Goal: Task Accomplishment & Management: Use online tool/utility

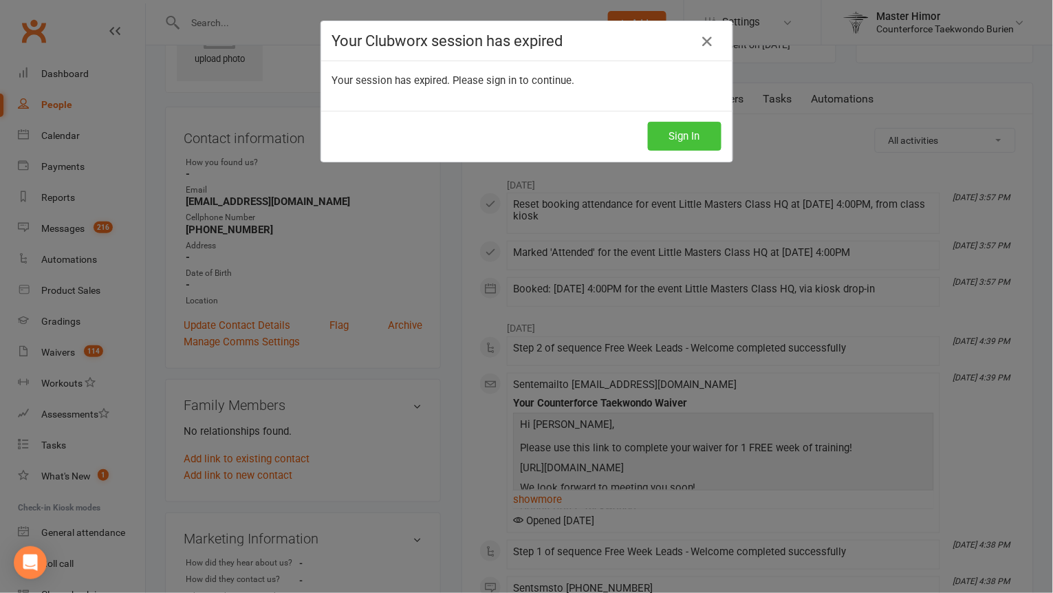
click at [673, 131] on button "Sign In" at bounding box center [685, 136] width 74 height 29
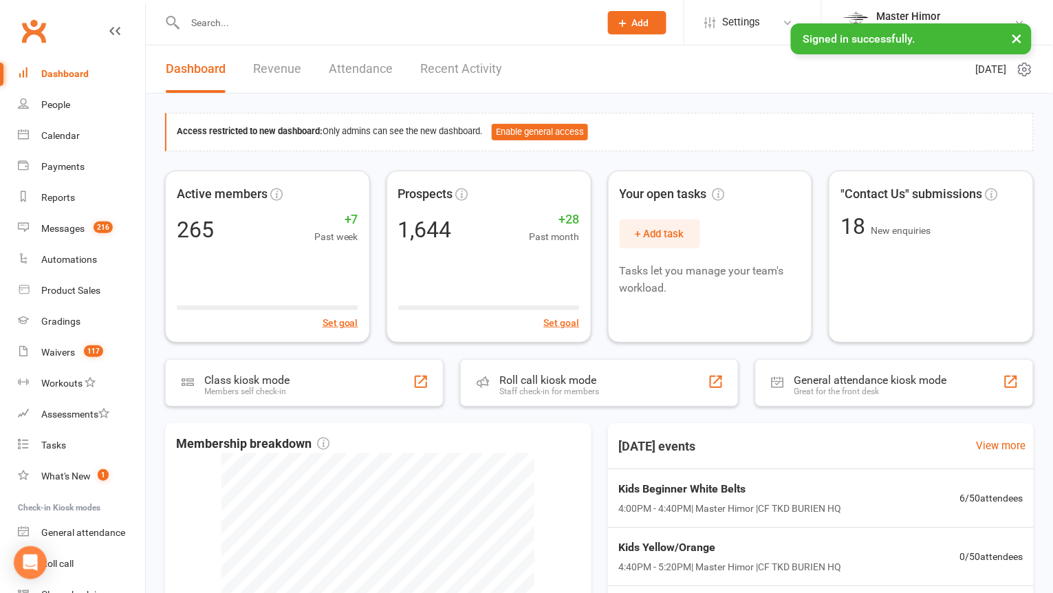
click at [328, 21] on input "text" at bounding box center [385, 22] width 409 height 19
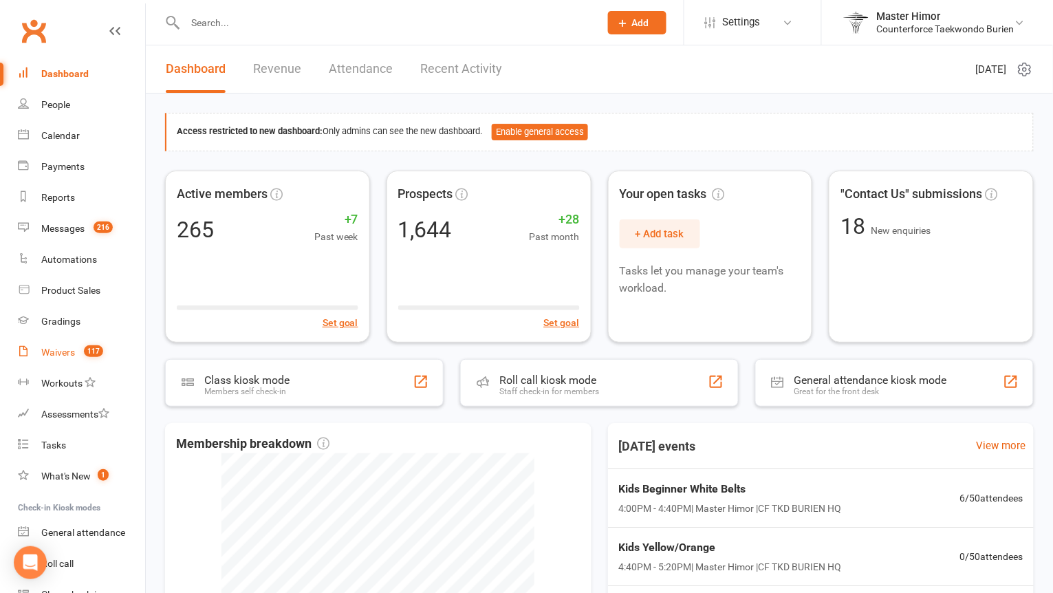
click at [63, 347] on div "Waivers" at bounding box center [58, 352] width 34 height 11
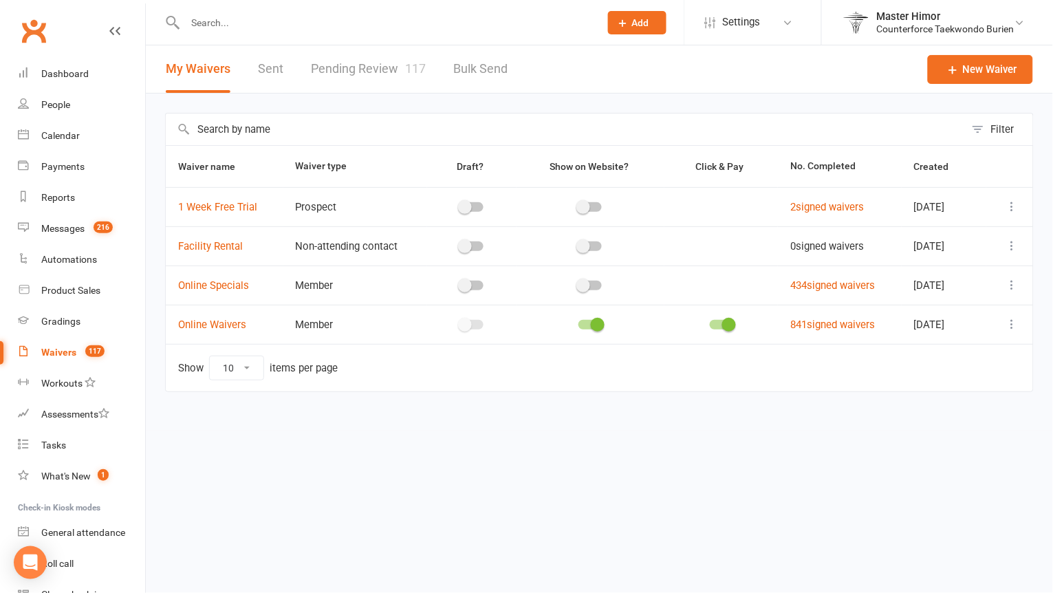
click at [359, 68] on link "Pending Review 117" at bounding box center [368, 68] width 115 height 47
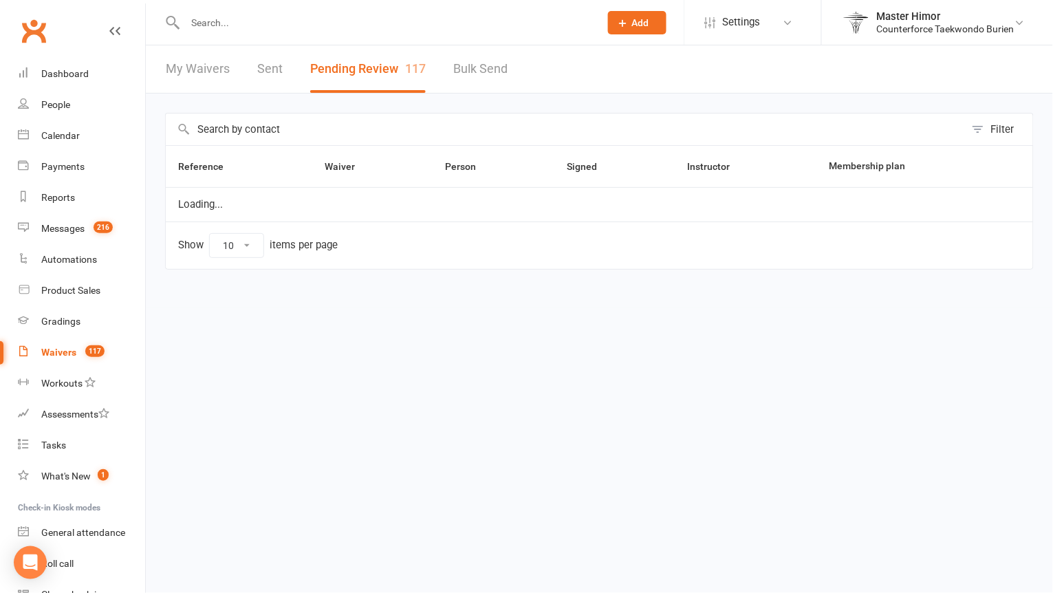
select select "100"
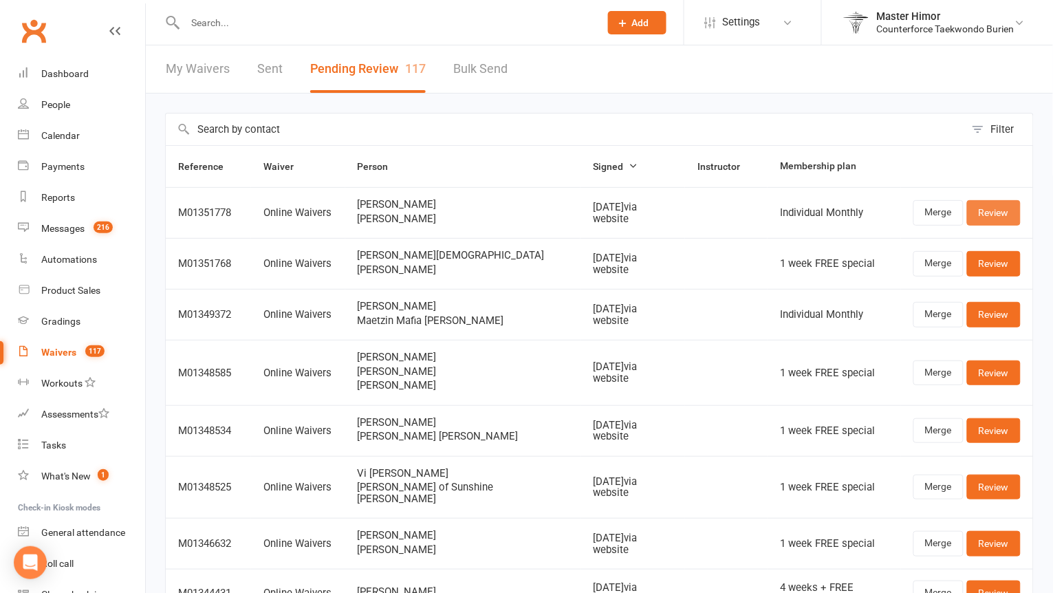
click at [980, 222] on link "Review" at bounding box center [994, 212] width 54 height 25
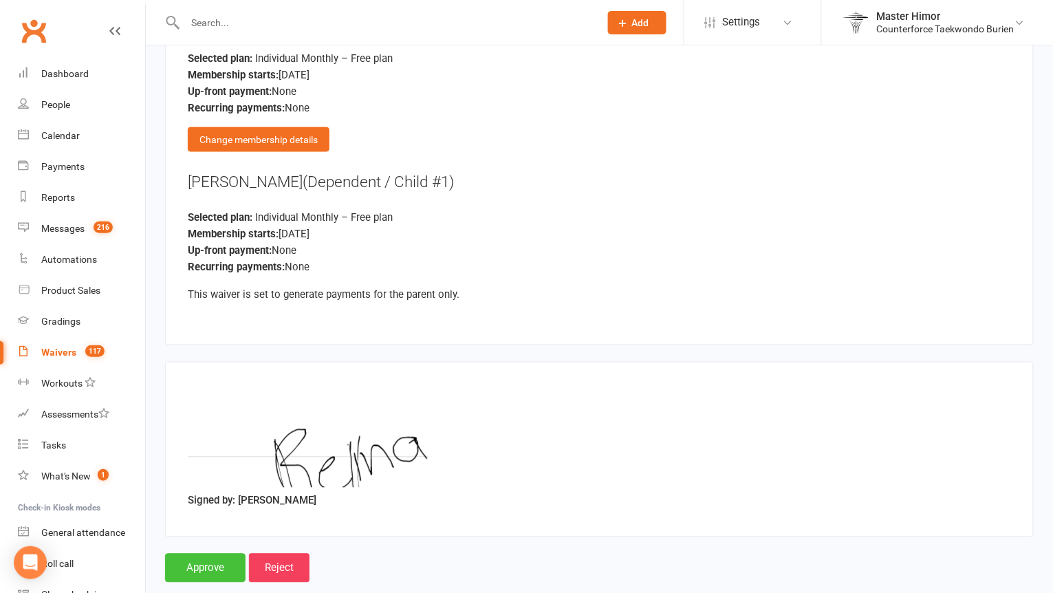
scroll to position [1872, 0]
click at [194, 554] on input "Approve" at bounding box center [205, 568] width 80 height 29
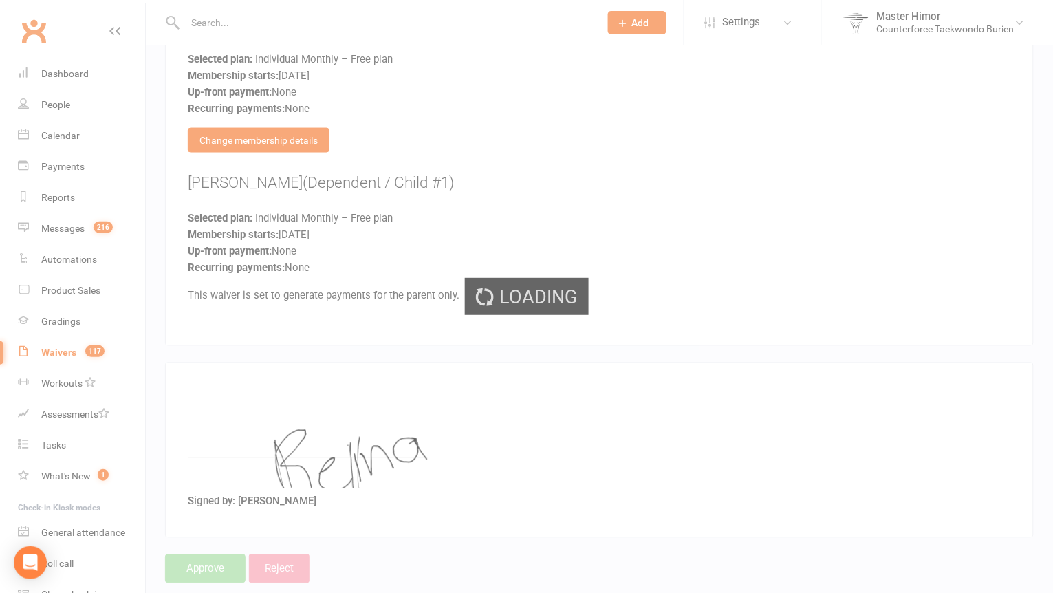
select select "100"
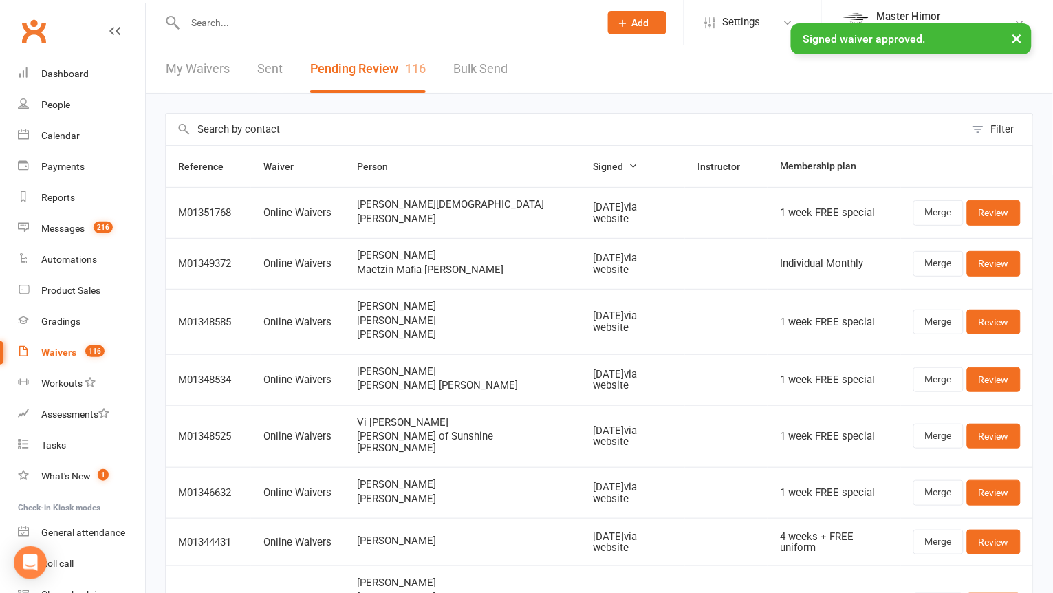
click at [332, 13] on input "text" at bounding box center [385, 22] width 409 height 19
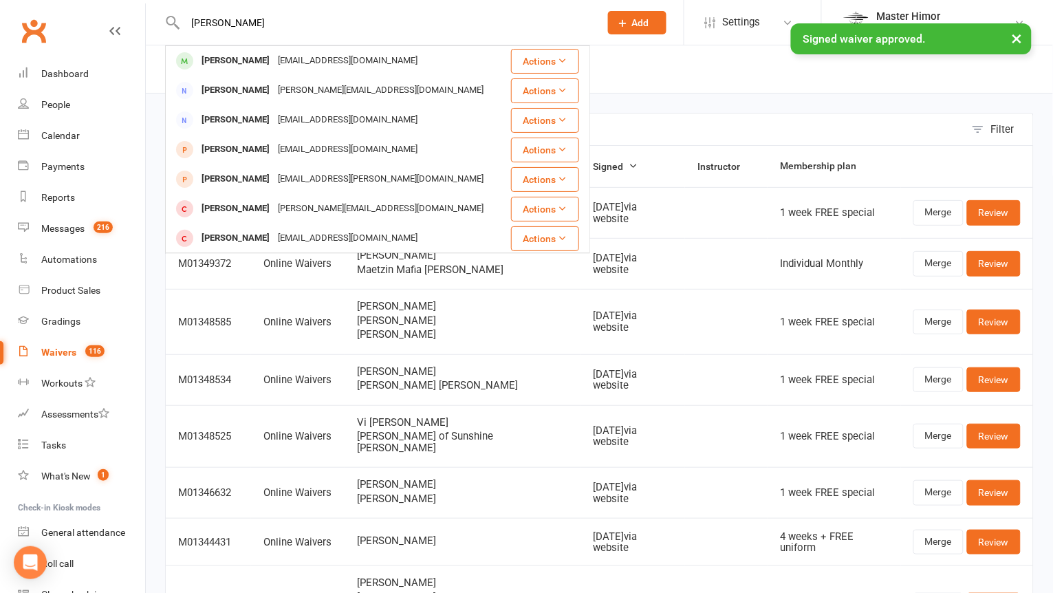
type input "Bryan"
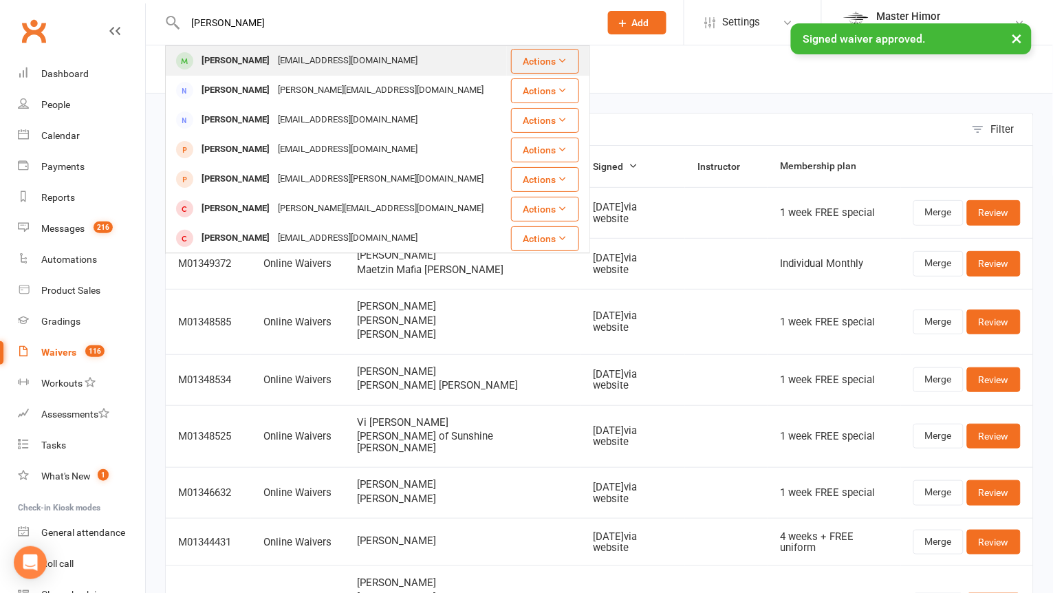
drag, startPoint x: 332, startPoint y: 12, endPoint x: 283, endPoint y: 62, distance: 70.0
click at [283, 62] on div "Raep416@gmail.com" at bounding box center [348, 61] width 148 height 20
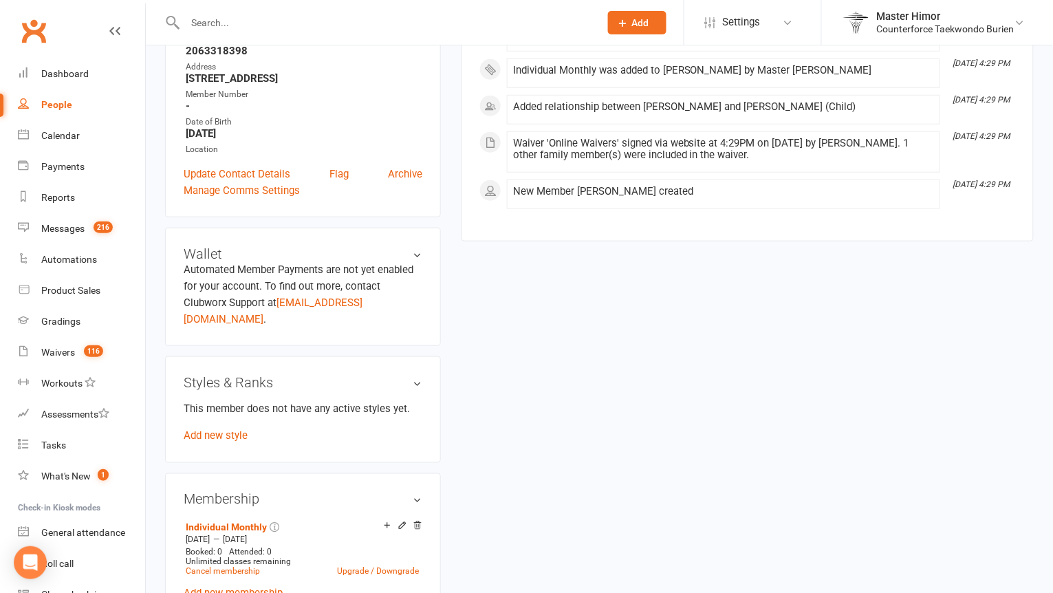
scroll to position [272, 0]
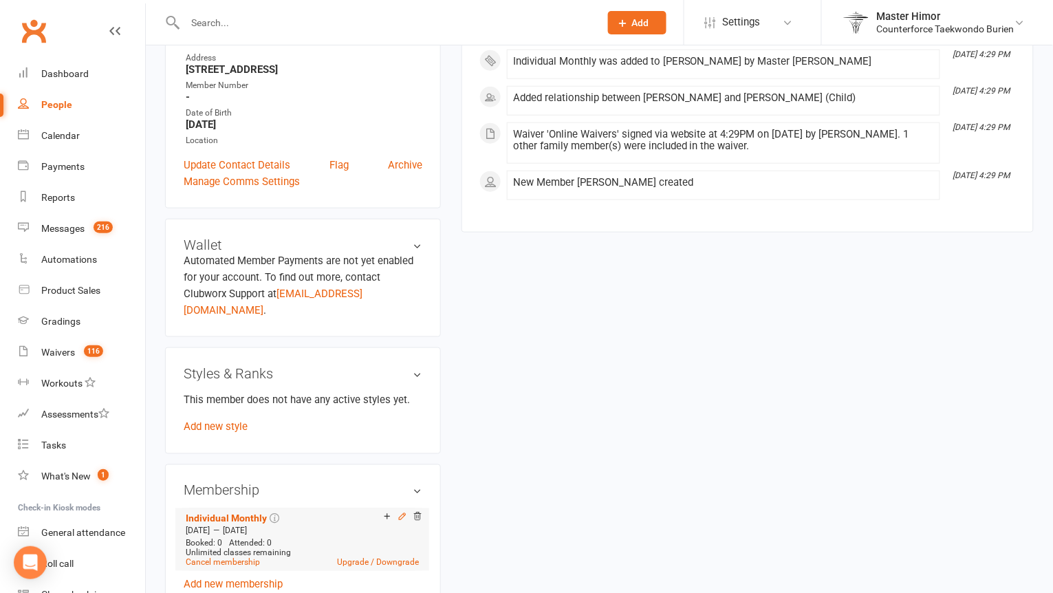
click at [398, 512] on icon at bounding box center [403, 517] width 10 height 10
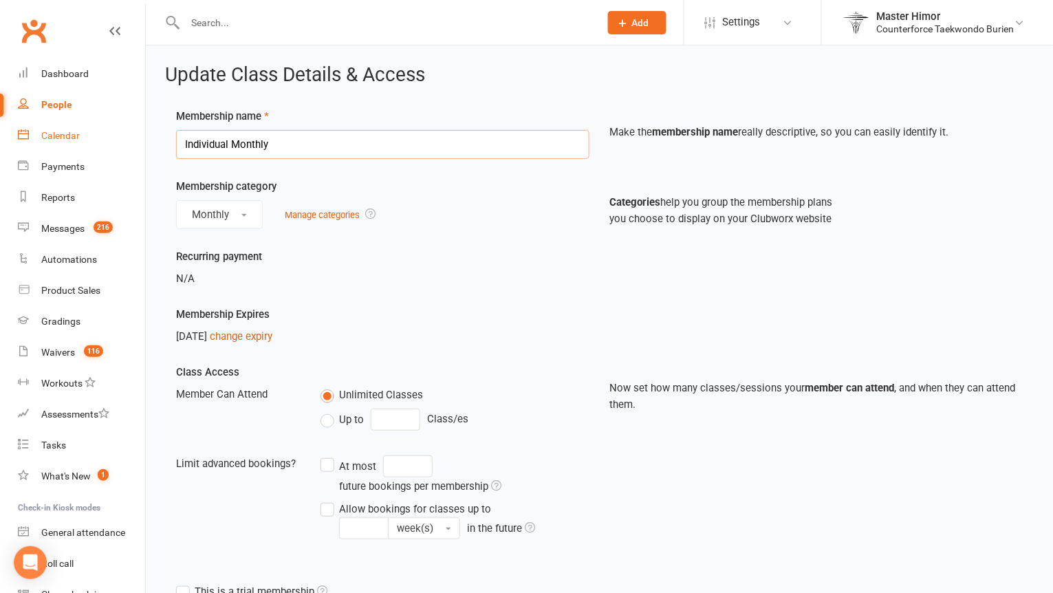
drag, startPoint x: 285, startPoint y: 151, endPoint x: 129, endPoint y: 144, distance: 156.3
click at [129, 147] on ui-view "Prospect Member Non-attending contact Class / event Appointment Grading event T…" at bounding box center [526, 423] width 1053 height 840
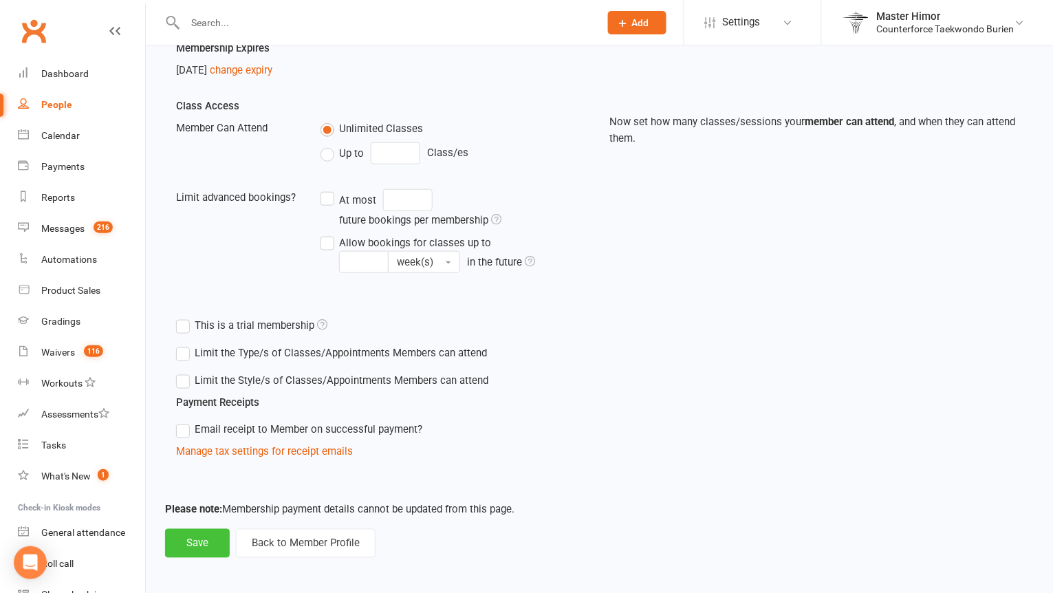
scroll to position [265, 0]
type input "1 month special"
click at [192, 532] on button "Save" at bounding box center [197, 544] width 65 height 29
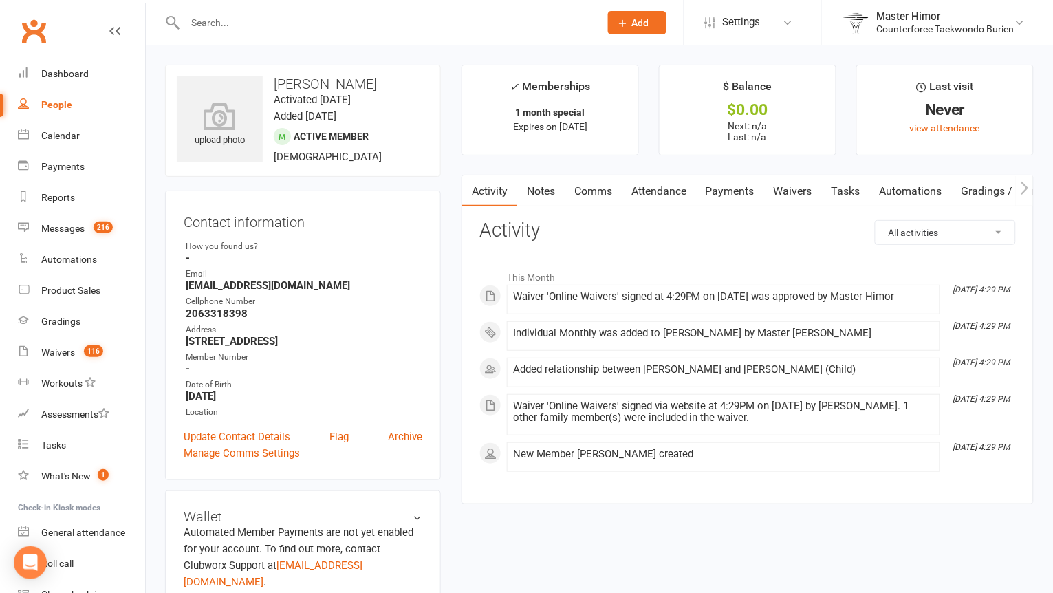
click at [211, 31] on div at bounding box center [377, 22] width 425 height 45
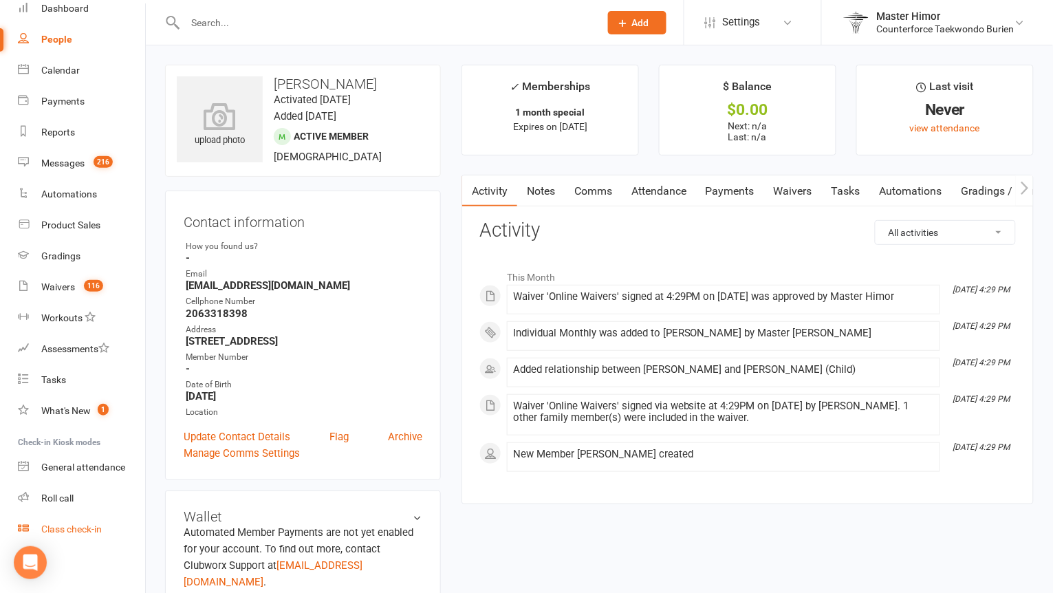
scroll to position [65, 0]
click at [78, 524] on div "Class check-in" at bounding box center [71, 529] width 61 height 11
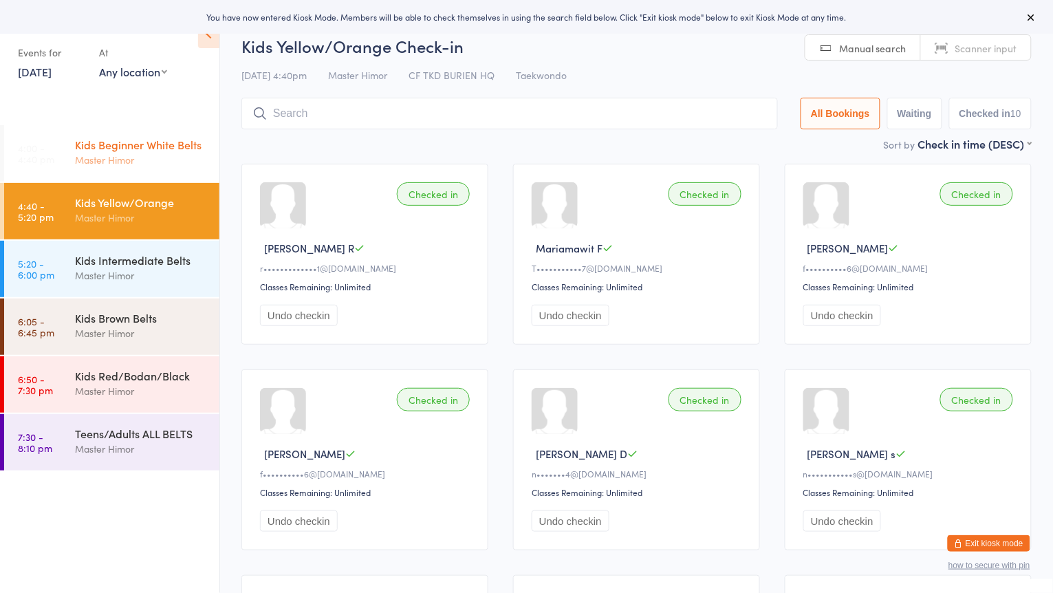
click at [148, 153] on div "Master Himor" at bounding box center [141, 160] width 133 height 16
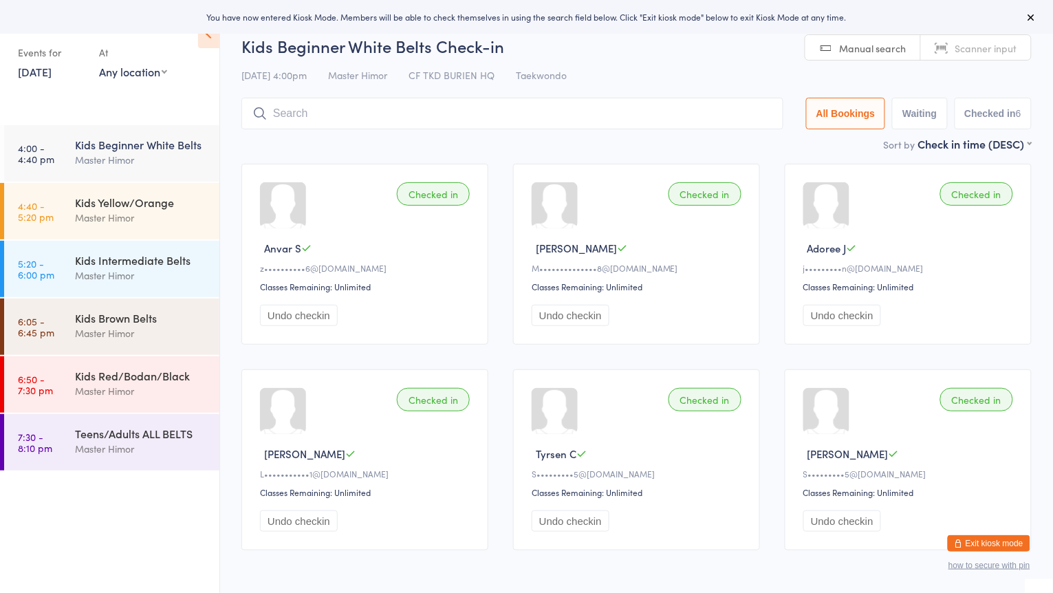
click at [346, 111] on input "search" at bounding box center [512, 114] width 542 height 32
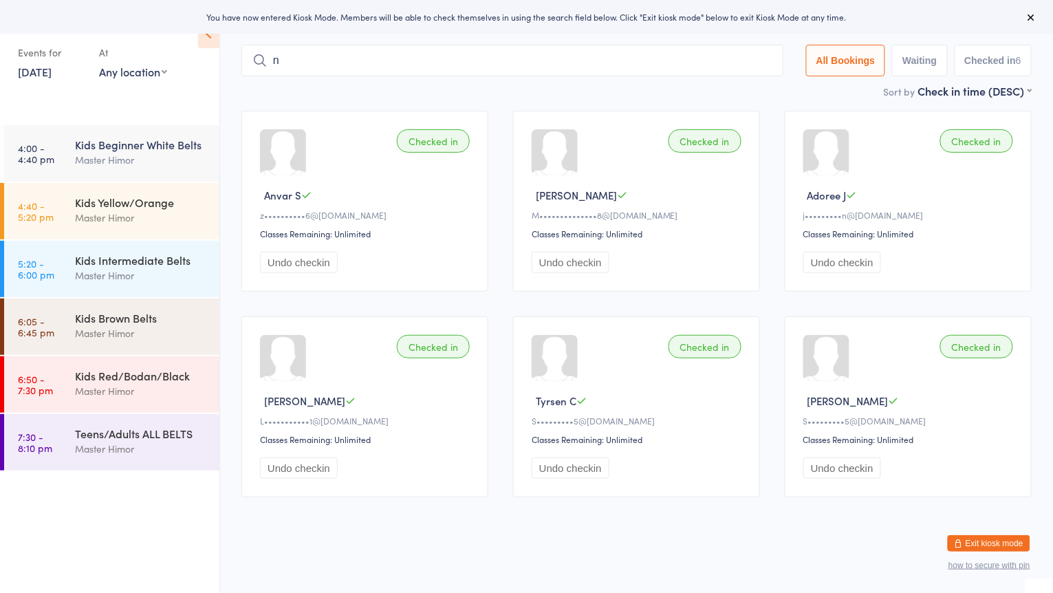
scroll to position [62, 0]
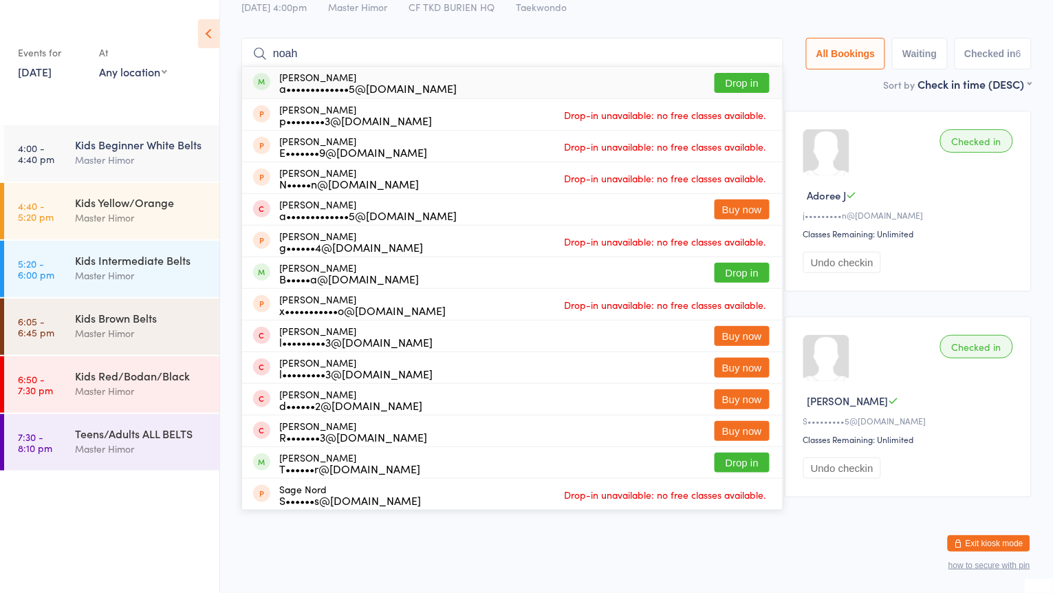
type input "noah"
click at [715, 76] on button "Drop in" at bounding box center [742, 83] width 55 height 20
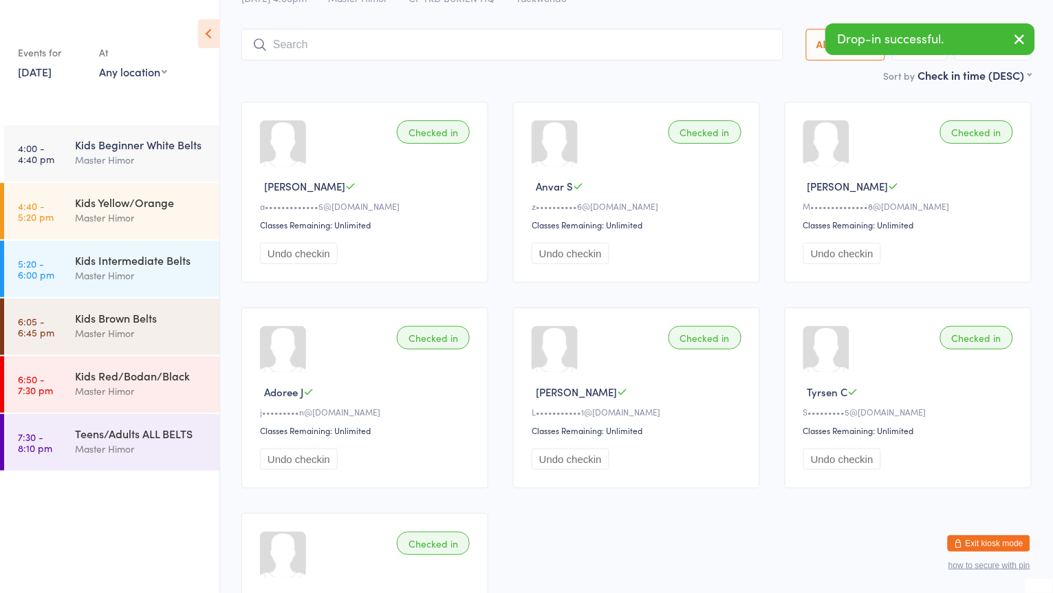
click at [149, 161] on div "Master Himor" at bounding box center [141, 160] width 133 height 16
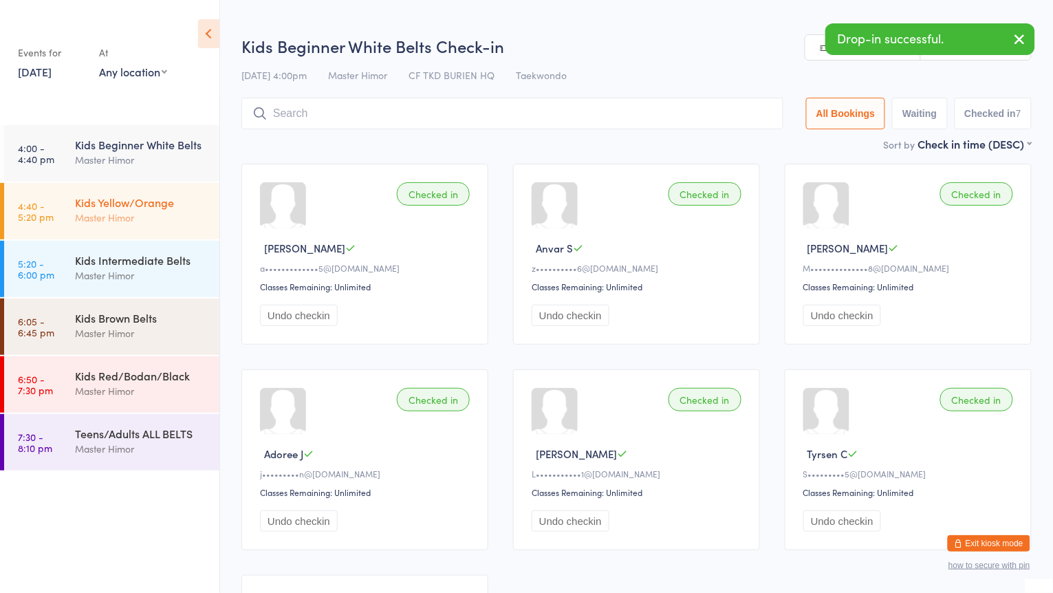
click at [127, 226] on div "Kids Yellow/Orange Master Himor" at bounding box center [147, 210] width 144 height 54
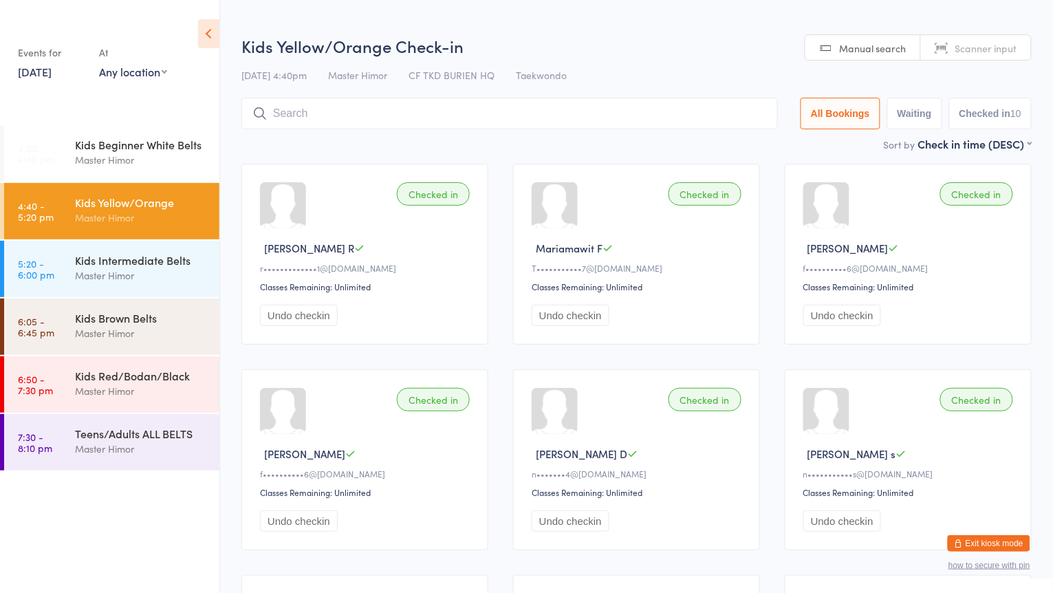
click at [332, 140] on div "Sort by Check in time (DESC) First name (ASC) First name (DESC) Last name (ASC)…" at bounding box center [636, 143] width 790 height 15
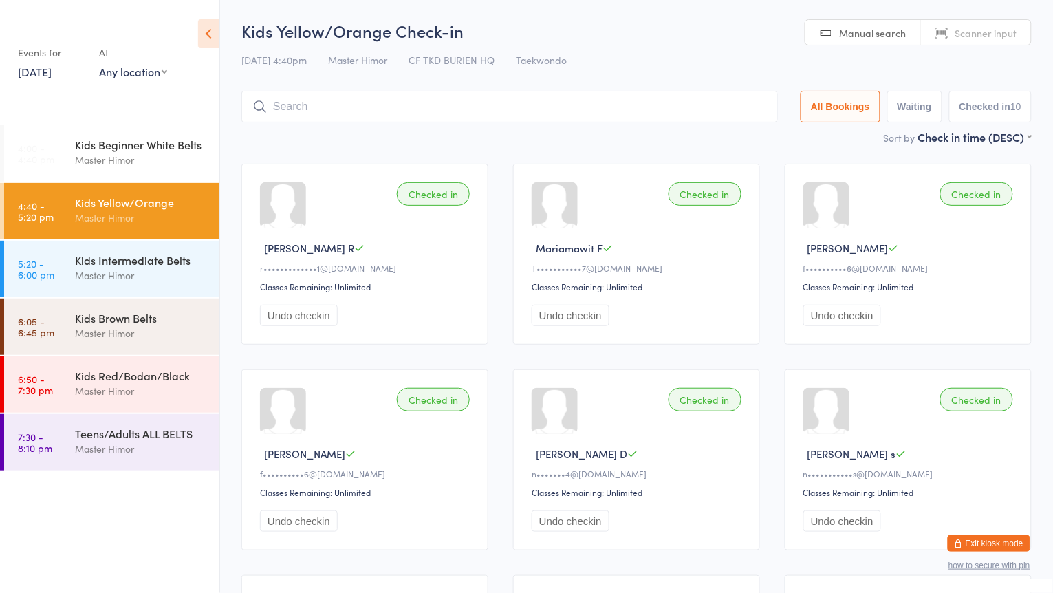
click at [995, 544] on button "Exit kiosk mode" at bounding box center [989, 543] width 83 height 17
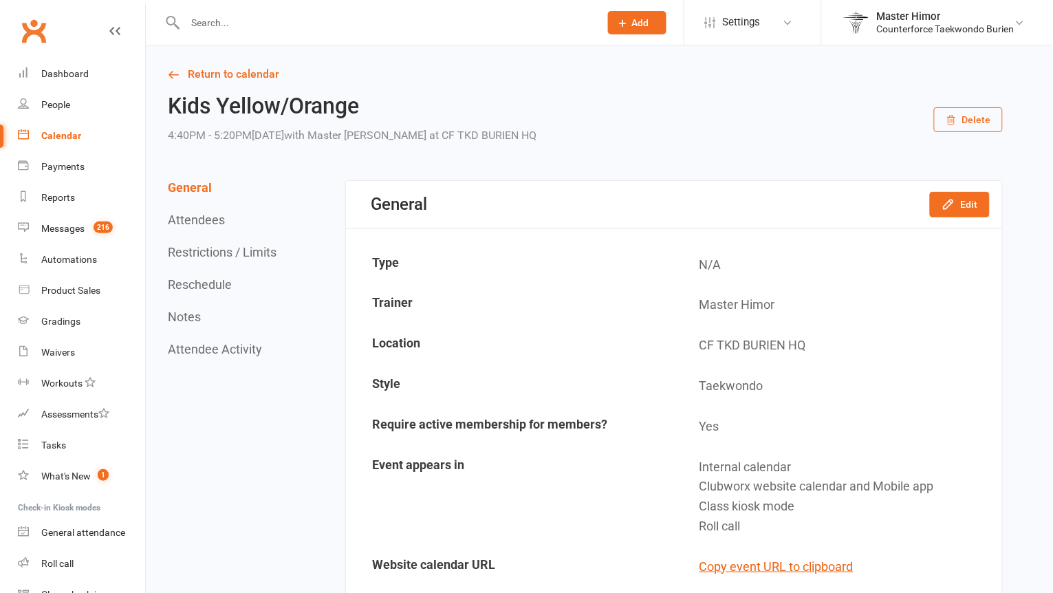
click at [277, 21] on input "text" at bounding box center [385, 22] width 409 height 19
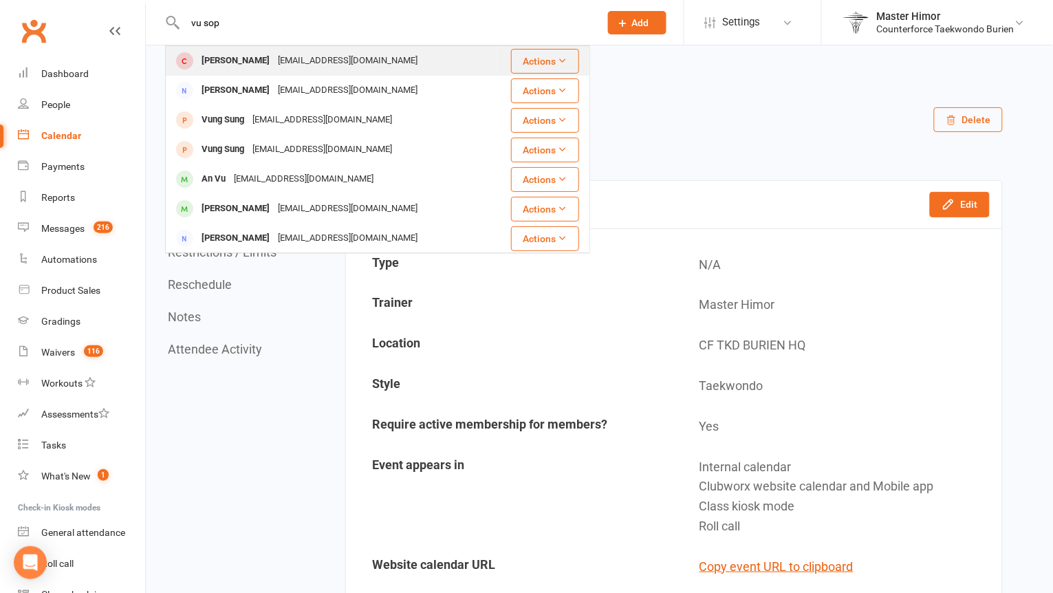
type input "vu sop"
click at [274, 63] on div "[EMAIL_ADDRESS][DOMAIN_NAME]" at bounding box center [348, 61] width 148 height 20
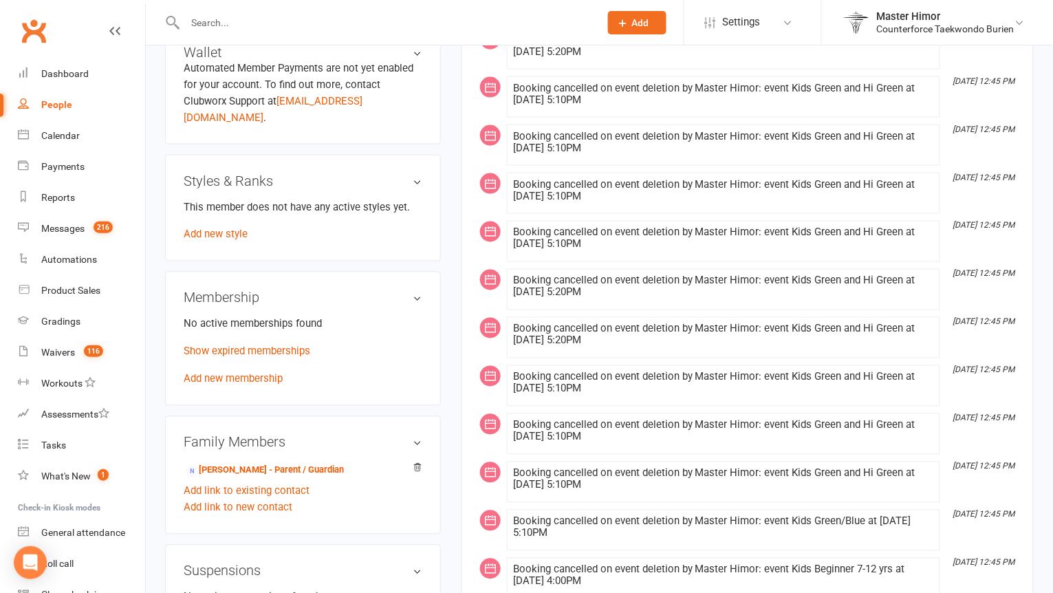
scroll to position [464, 0]
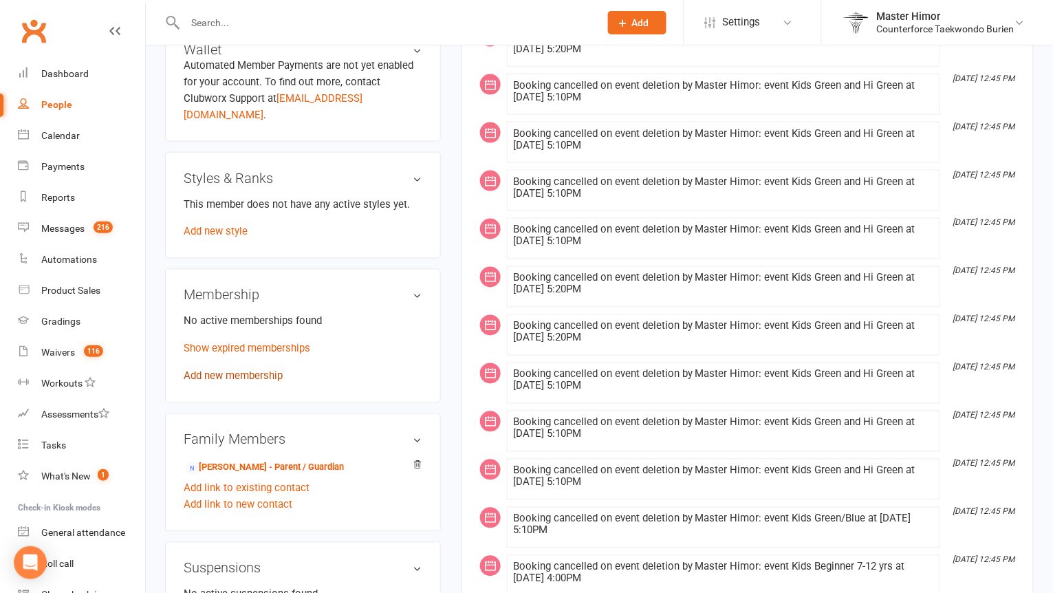
click at [259, 370] on link "Add new membership" at bounding box center [233, 376] width 99 height 12
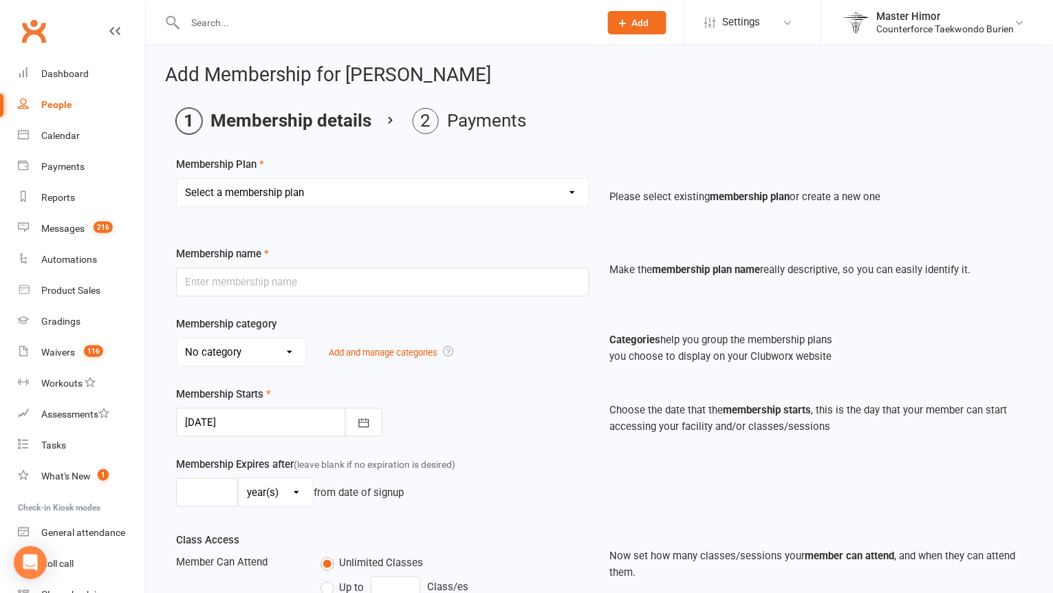
select select "3"
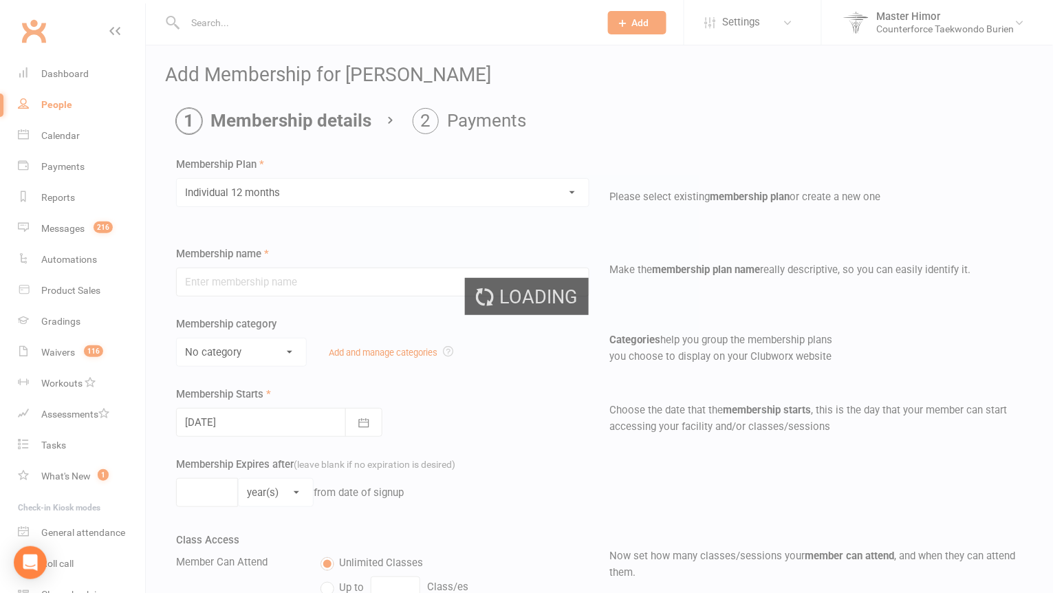
type input "Individual 12 months"
select select "0"
type input "1"
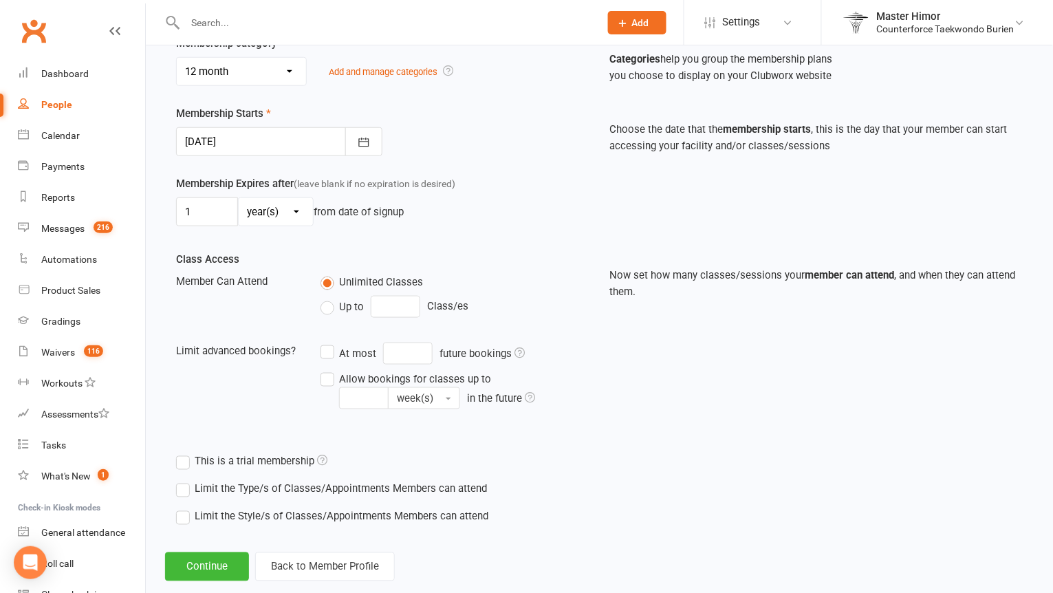
scroll to position [311, 0]
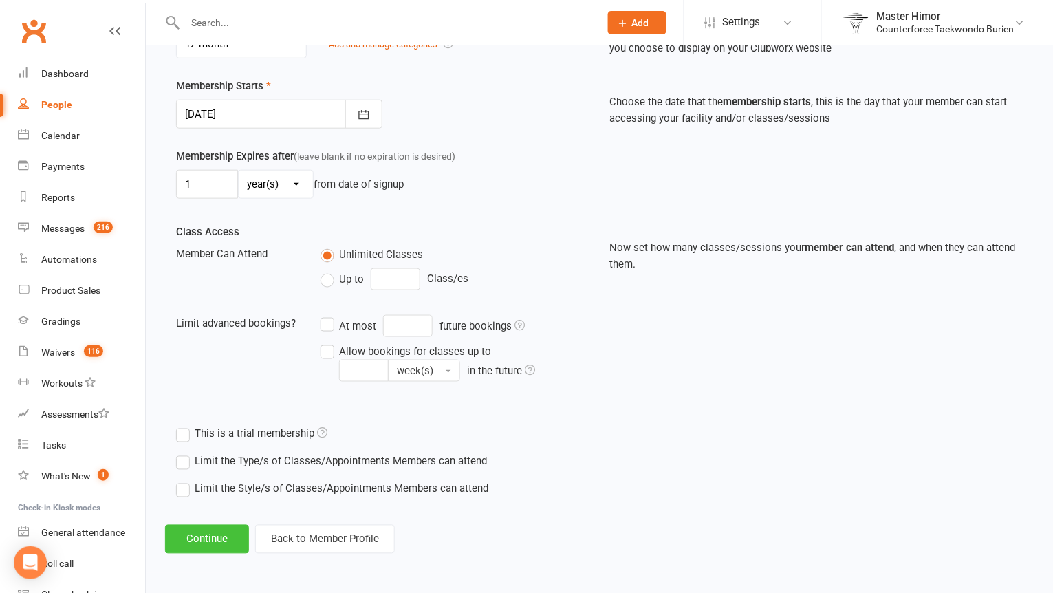
click at [215, 542] on button "Continue" at bounding box center [207, 539] width 84 height 29
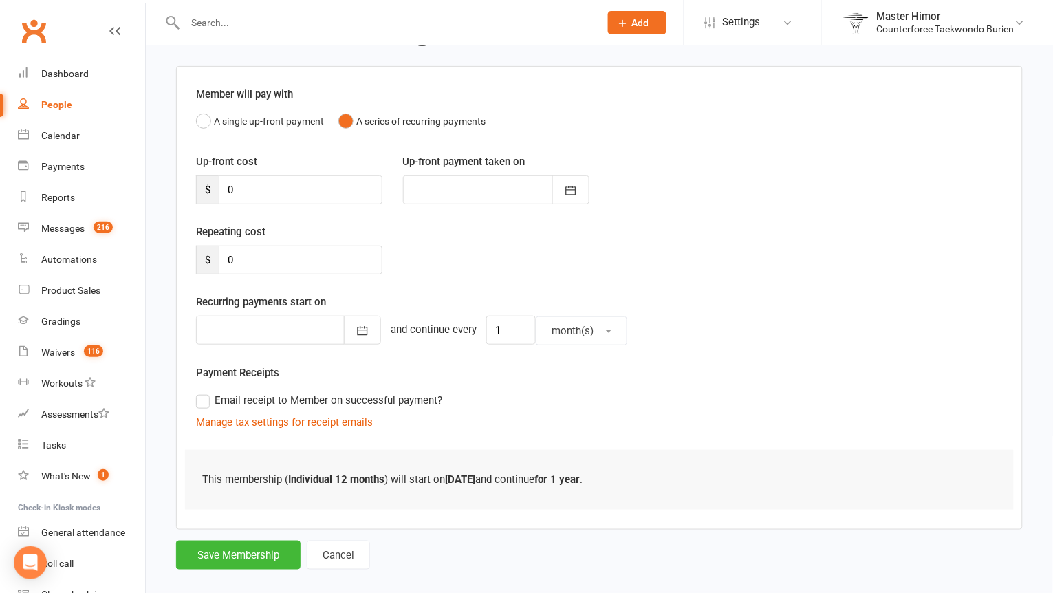
scroll to position [93, 0]
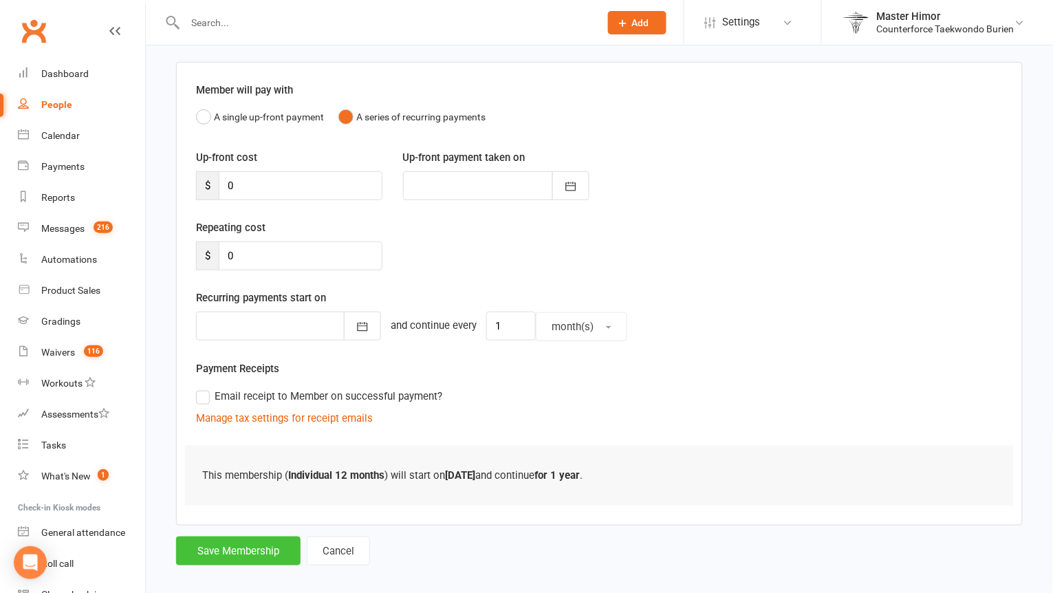
click at [216, 553] on button "Save Membership" at bounding box center [238, 551] width 125 height 29
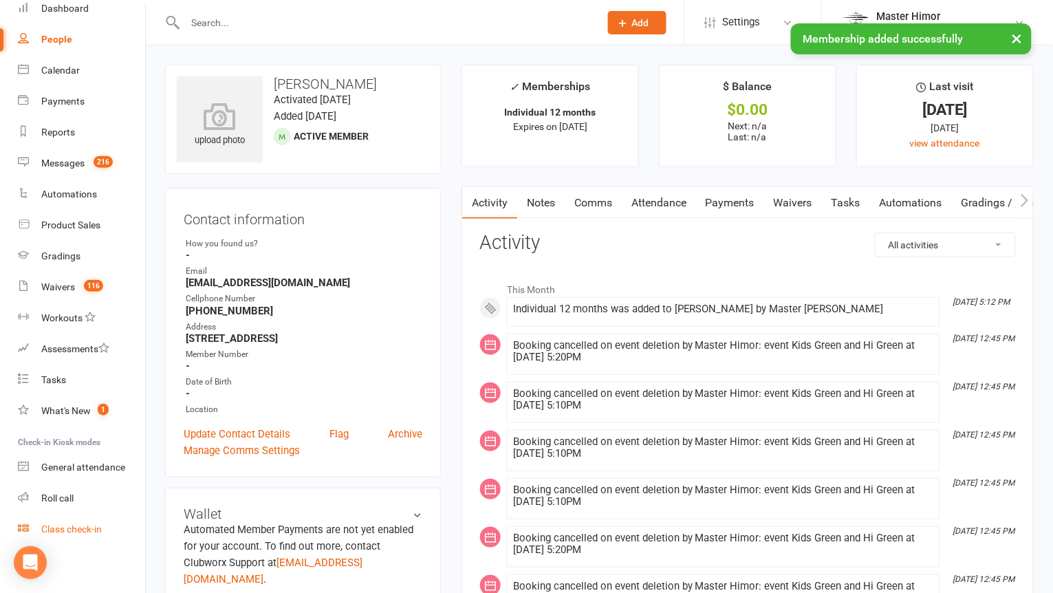
scroll to position [65, 0]
click at [86, 524] on div "Class check-in" at bounding box center [71, 529] width 61 height 11
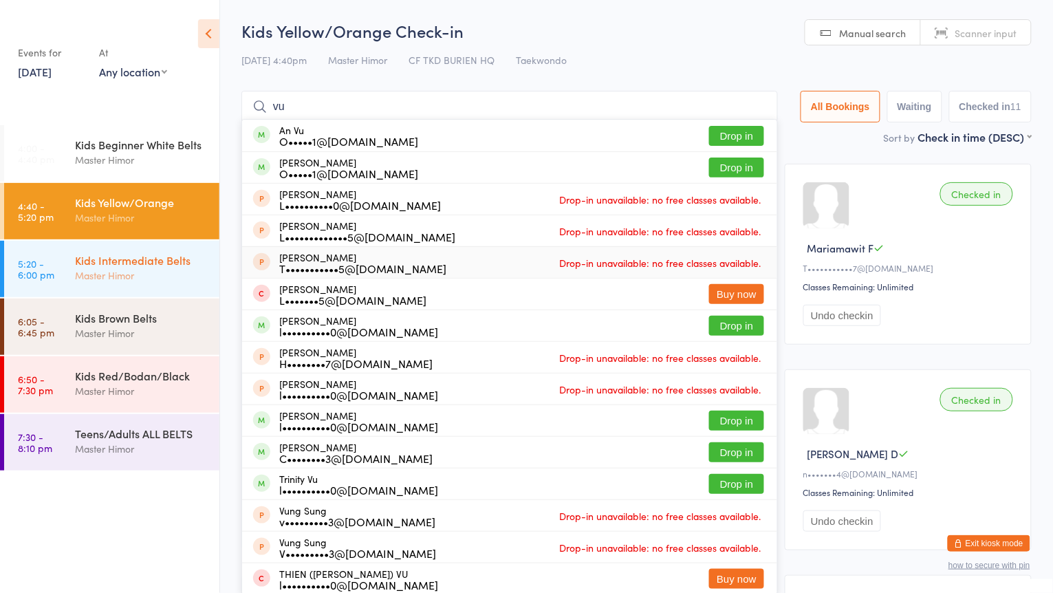
type input "vu"
click at [140, 268] on div "Master Himor" at bounding box center [141, 276] width 133 height 16
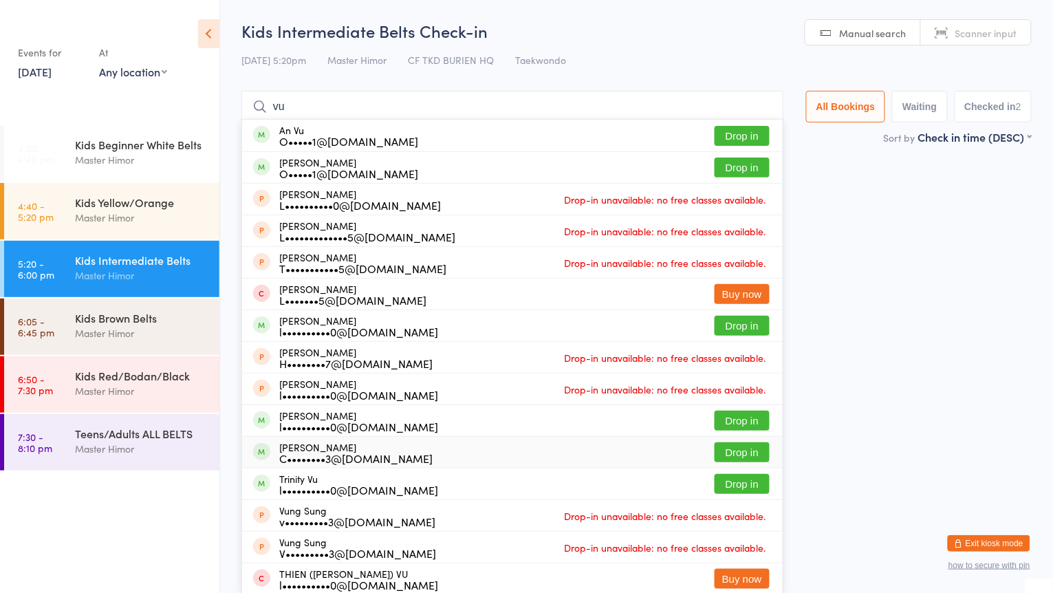
type input "vu"
click at [724, 456] on button "Drop in" at bounding box center [742, 452] width 55 height 20
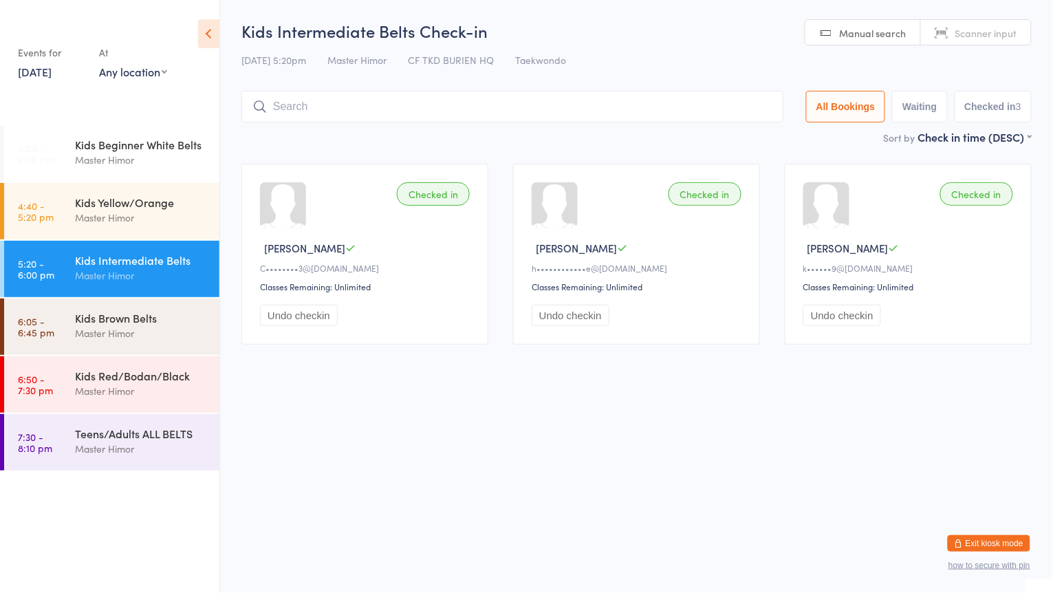
click at [983, 548] on button "Exit kiosk mode" at bounding box center [989, 543] width 83 height 17
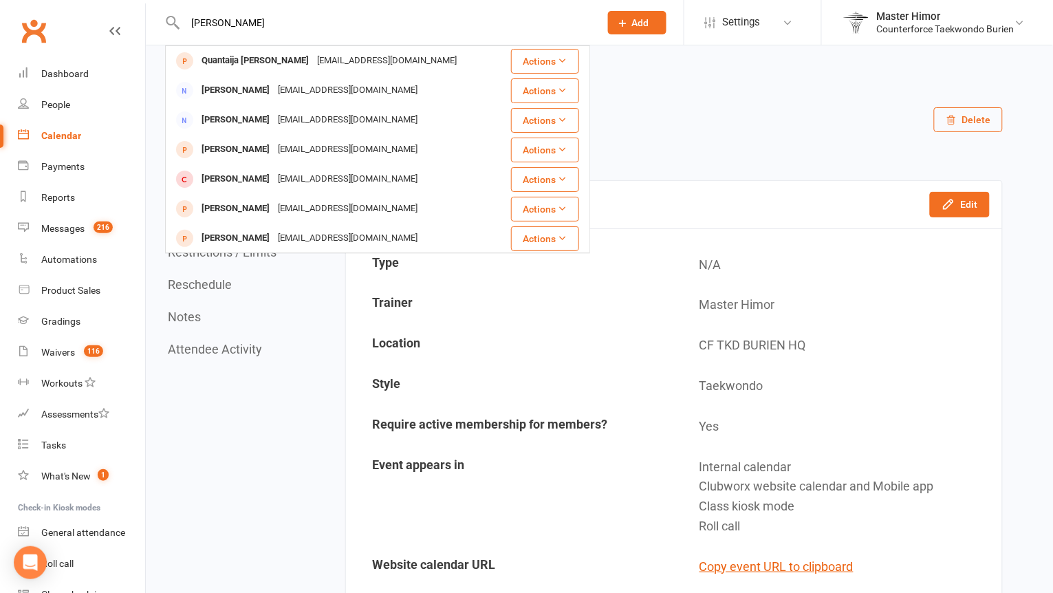
type input "[PERSON_NAME]"
